Goal: Navigation & Orientation: Go to known website

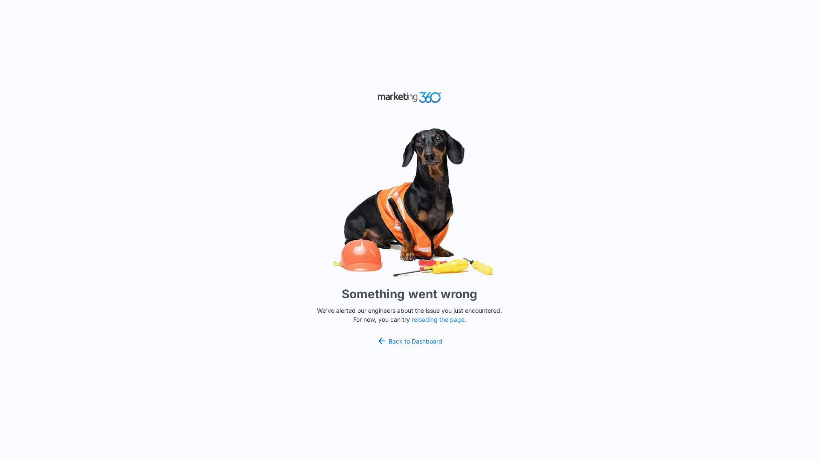
click at [255, 260] on div "Something went wrong We've alerted our engineers about the issue you just encou…" at bounding box center [409, 230] width 819 height 460
